Goal: Find specific page/section: Find specific page/section

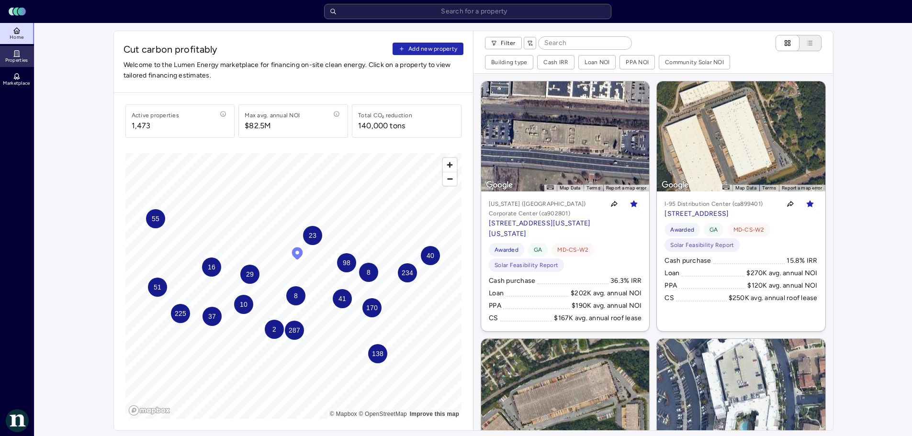
click at [15, 54] on icon at bounding box center [17, 54] width 8 height 8
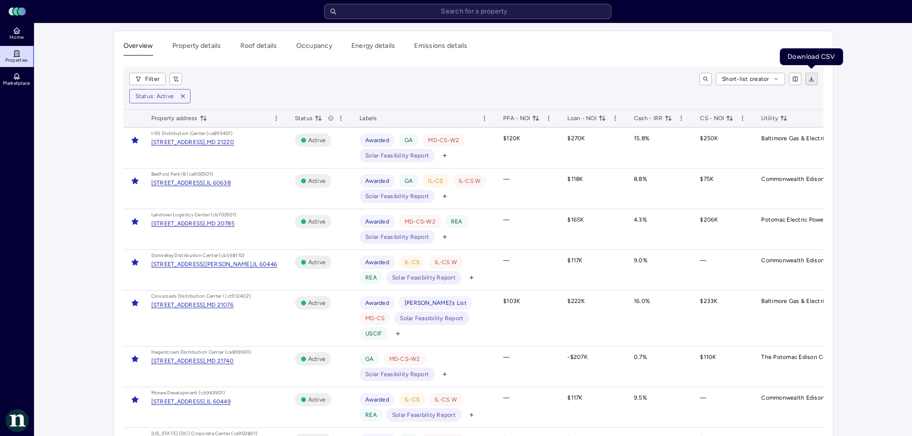
click at [812, 83] on button "button" at bounding box center [812, 79] width 12 height 12
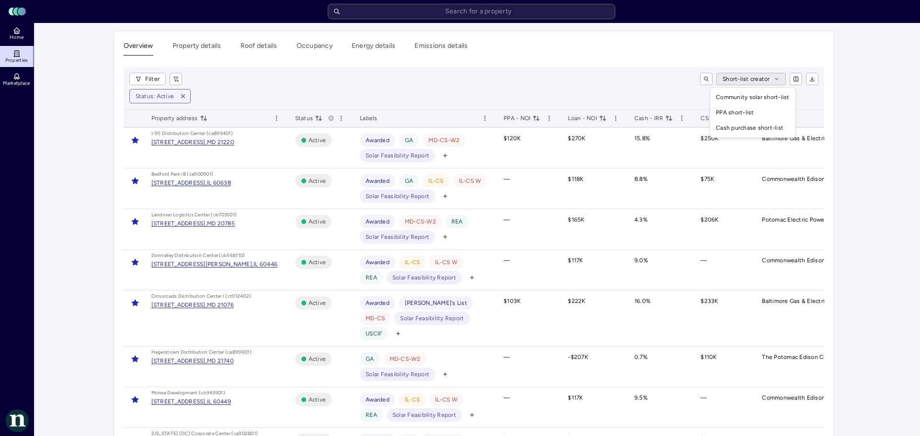
drag, startPoint x: 358, startPoint y: 69, endPoint x: 350, endPoint y: 75, distance: 10.3
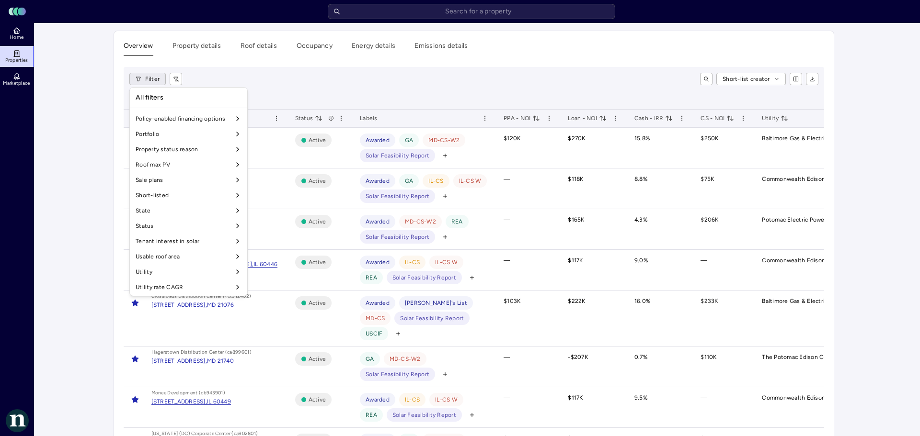
scroll to position [812, 0]
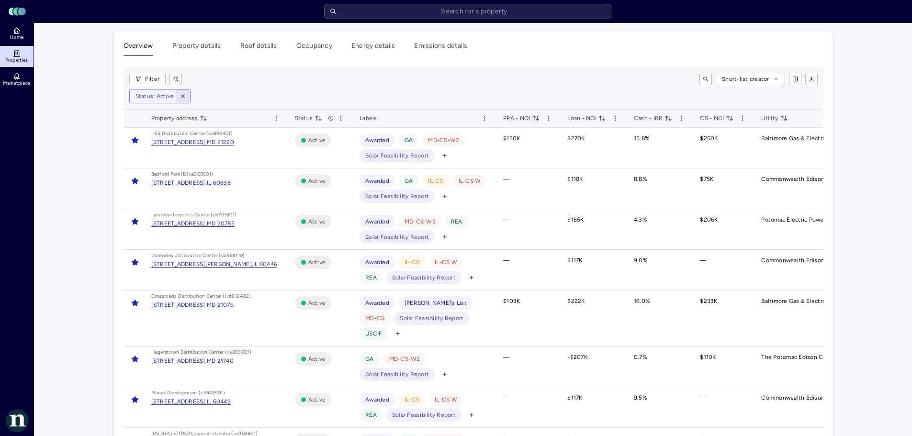
click at [183, 99] on icon "button" at bounding box center [183, 96] width 7 height 7
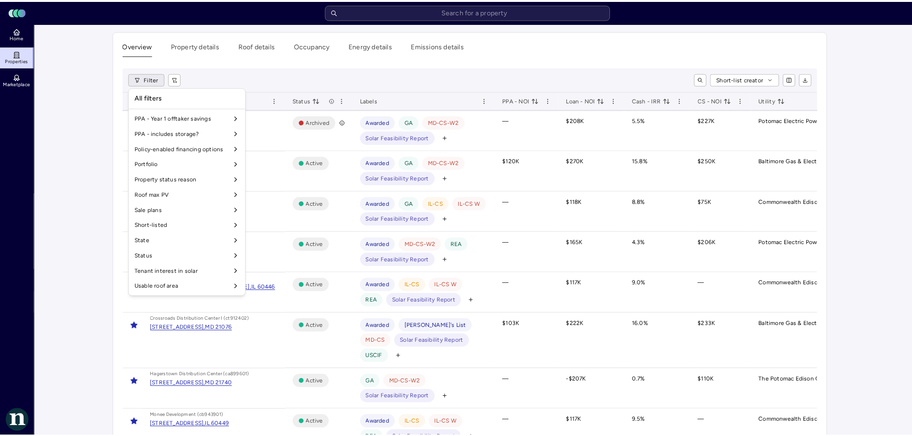
scroll to position [812, 0]
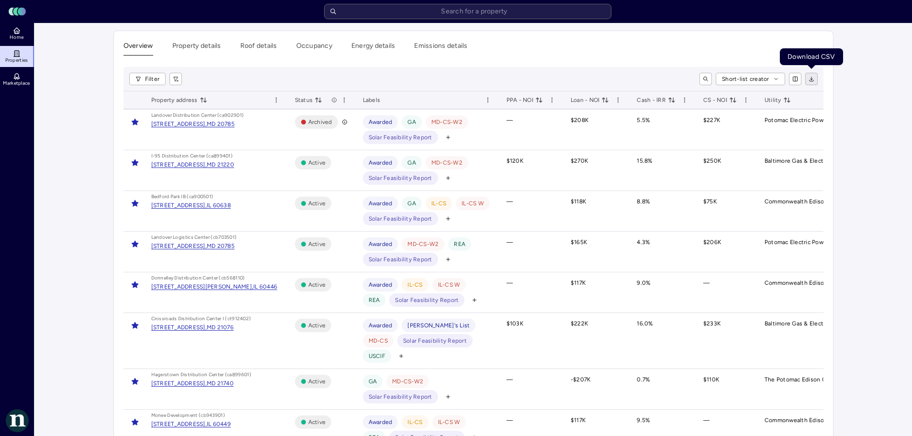
click at [811, 77] on icon "button" at bounding box center [812, 79] width 6 height 6
click at [204, 47] on button "Property details" at bounding box center [196, 48] width 49 height 15
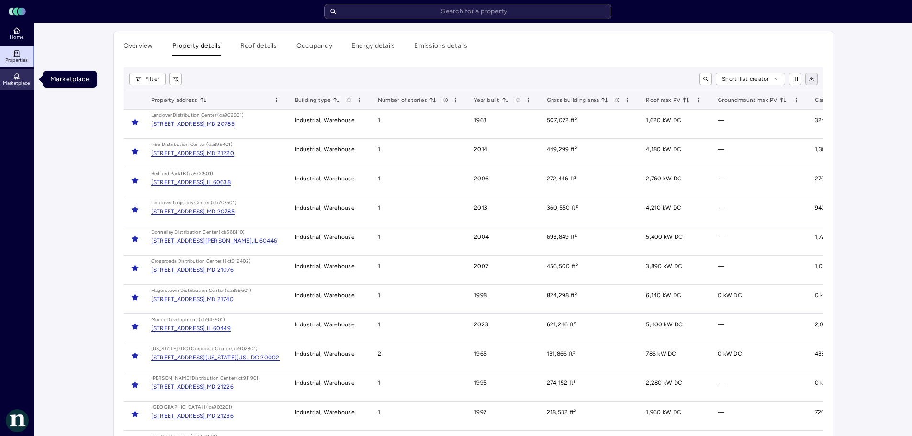
click at [23, 74] on link "Marketplace" at bounding box center [17, 79] width 35 height 21
